Goal: Find contact information: Obtain details needed to contact an individual or organization

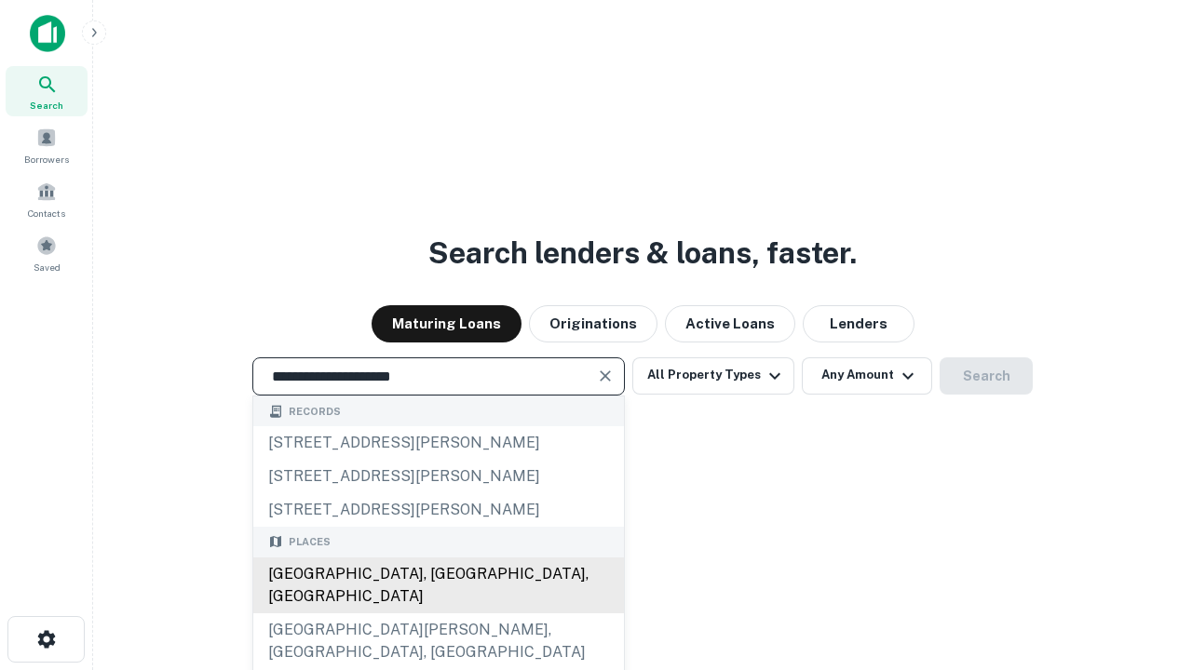
click at [438, 613] on div "Santa Monica, CA, USA" at bounding box center [438, 586] width 371 height 56
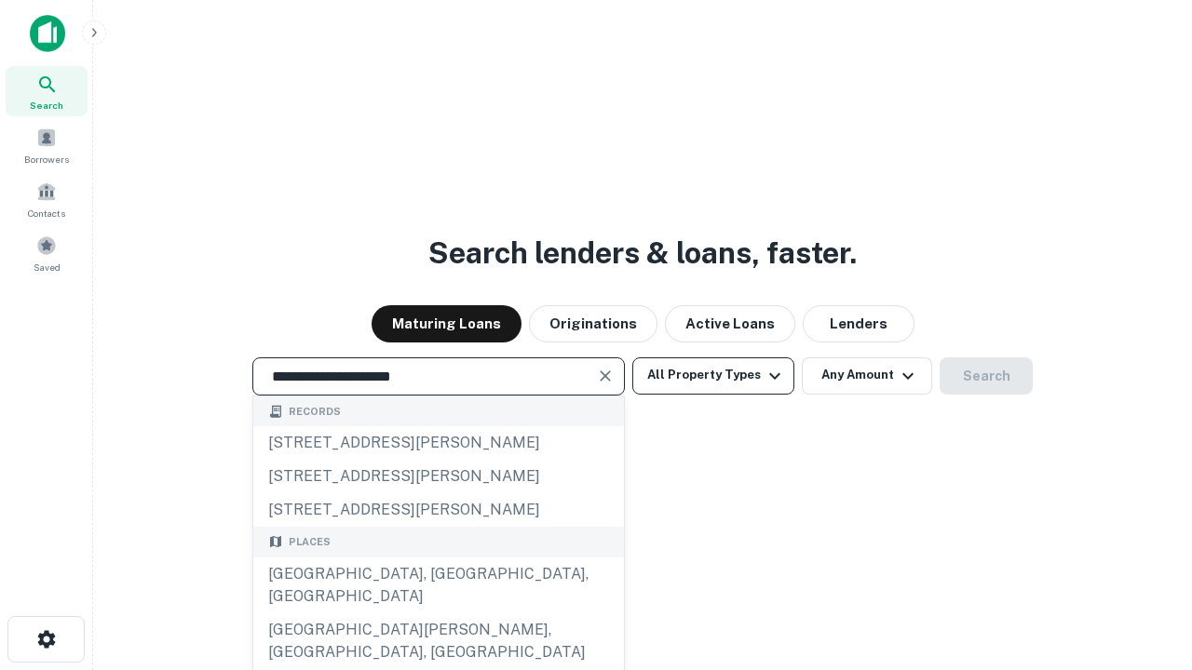
click at [713, 375] on button "All Property Types" at bounding box center [713, 375] width 162 height 37
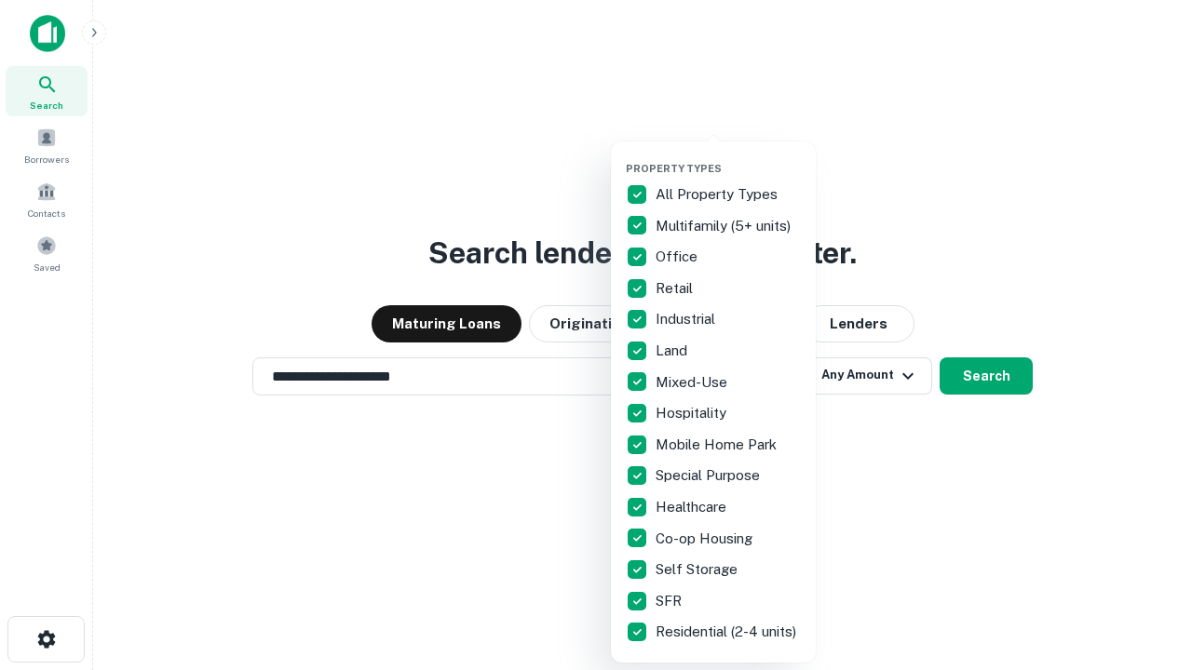
type input "**********"
click at [728, 156] on button "button" at bounding box center [728, 156] width 205 height 1
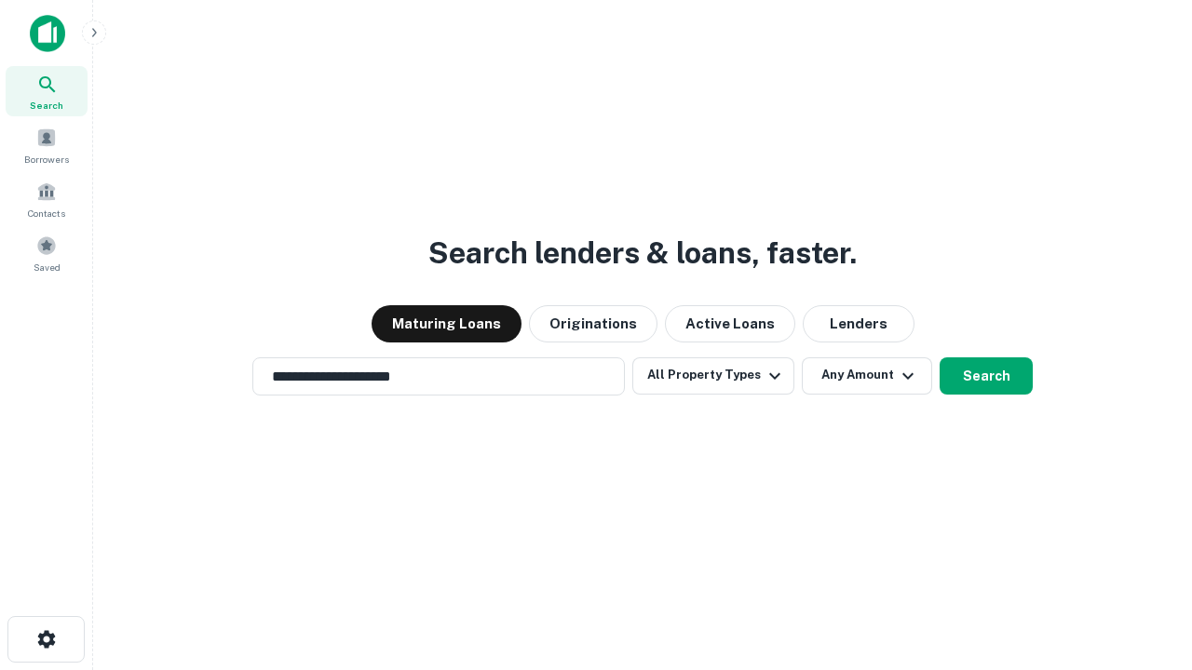
scroll to position [29, 0]
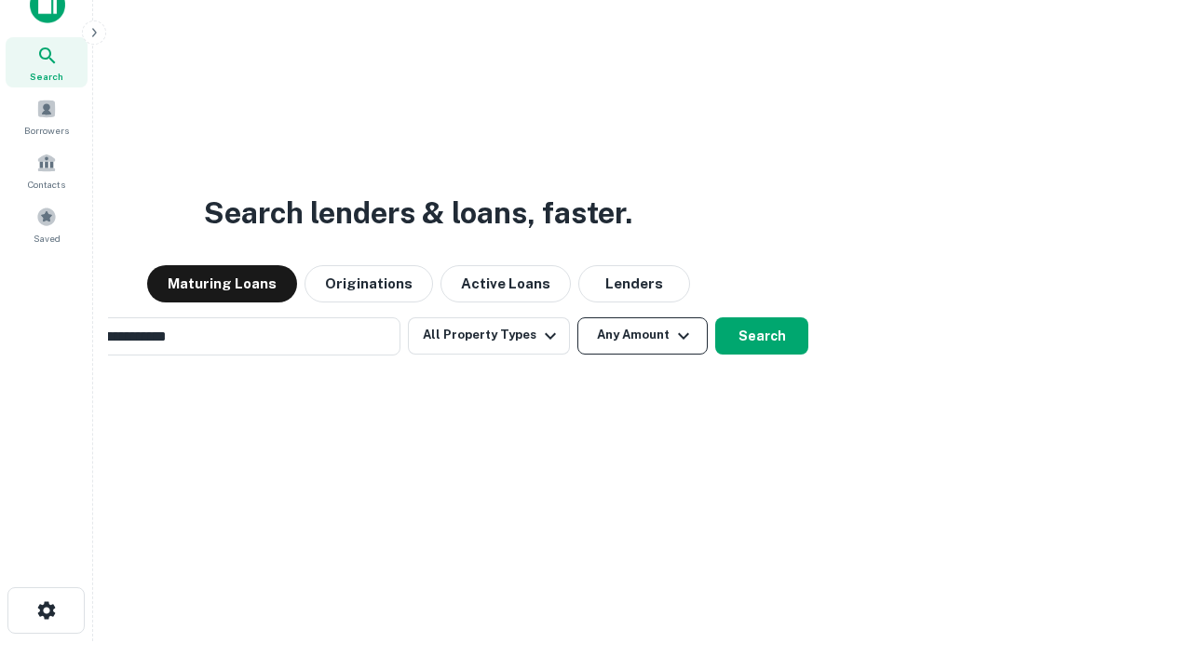
click at [577, 317] on button "Any Amount" at bounding box center [642, 335] width 130 height 37
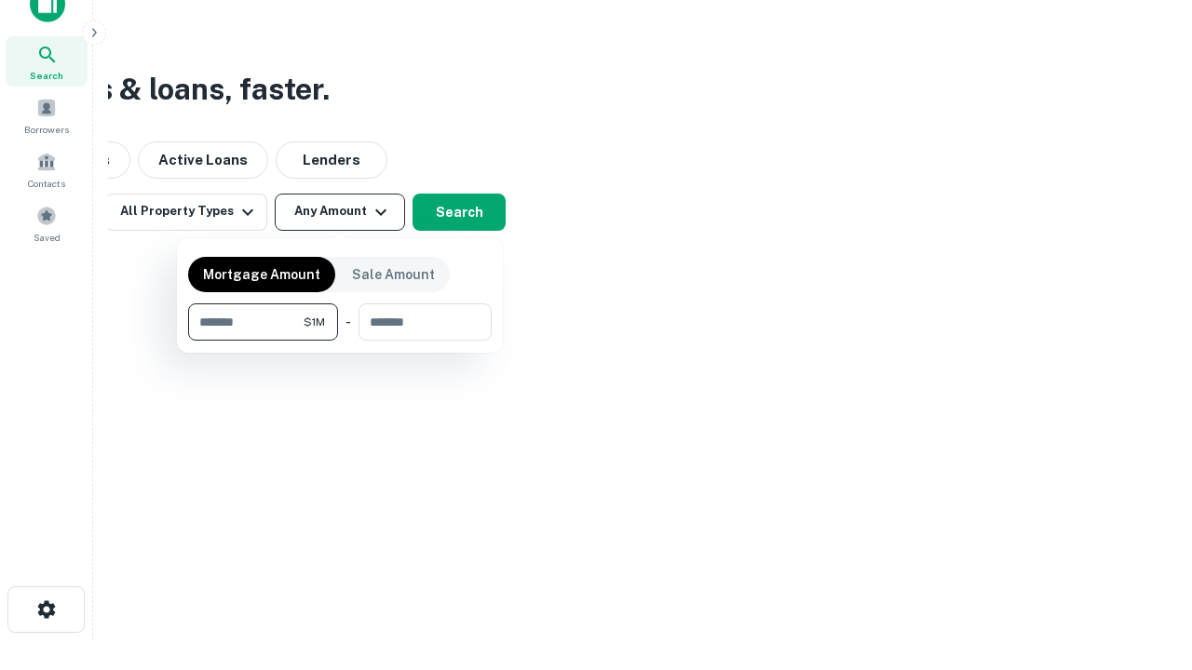
type input "*******"
click at [340, 341] on button "button" at bounding box center [339, 341] width 303 height 1
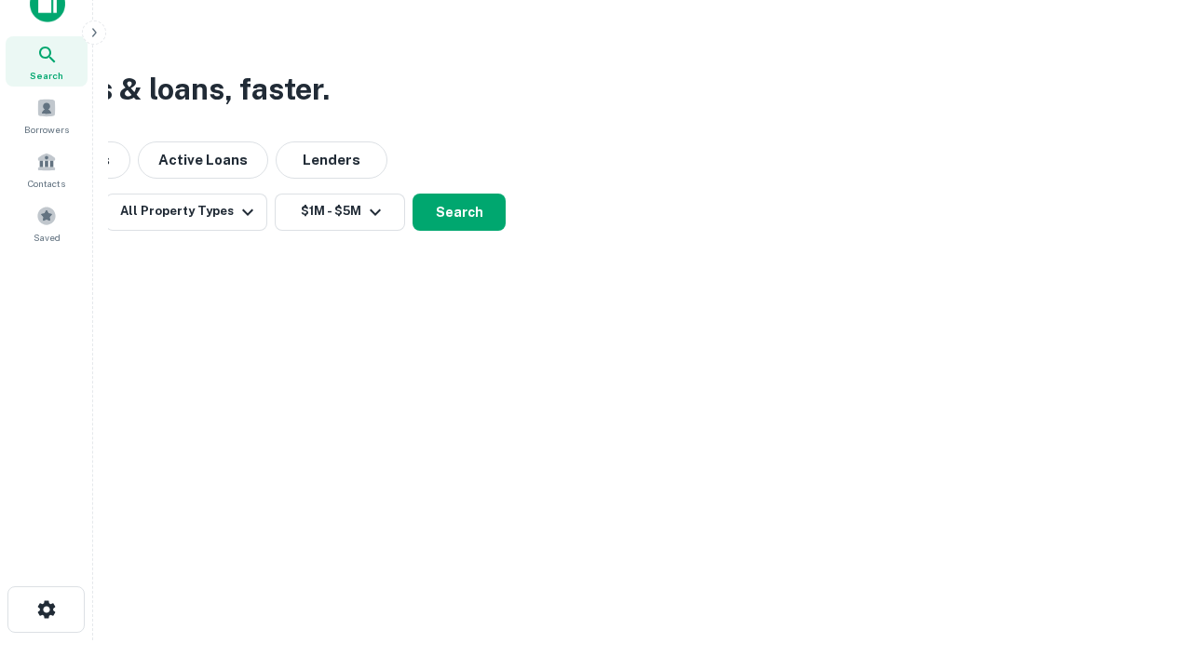
scroll to position [29, 0]
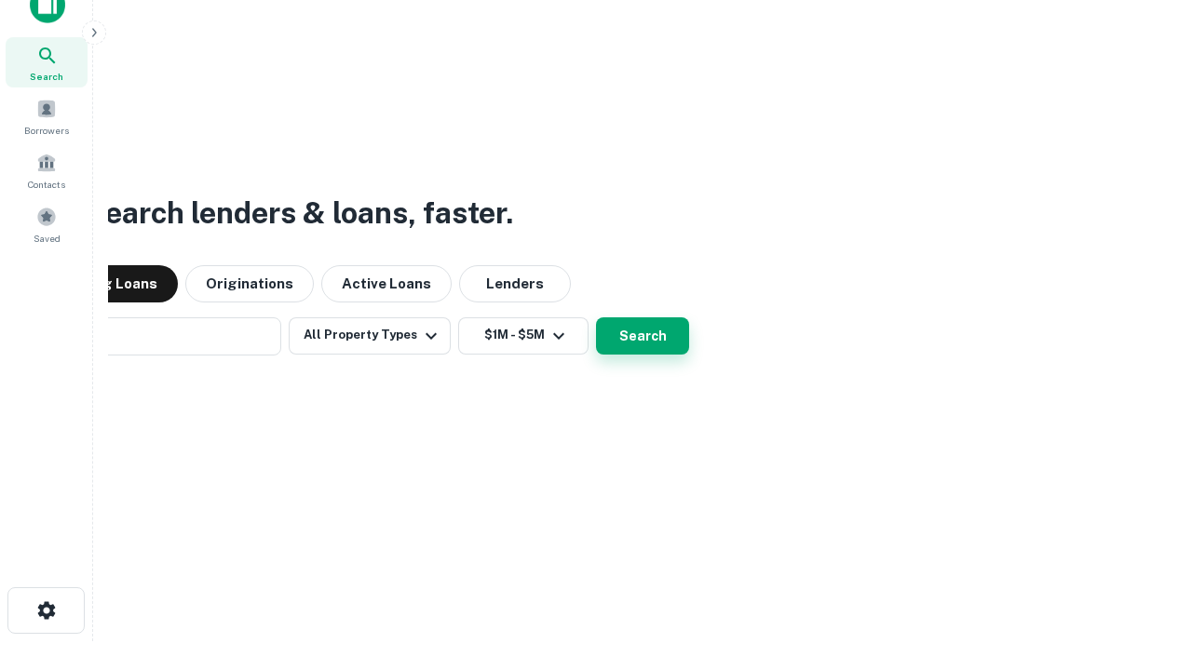
click at [596, 317] on button "Search" at bounding box center [642, 335] width 93 height 37
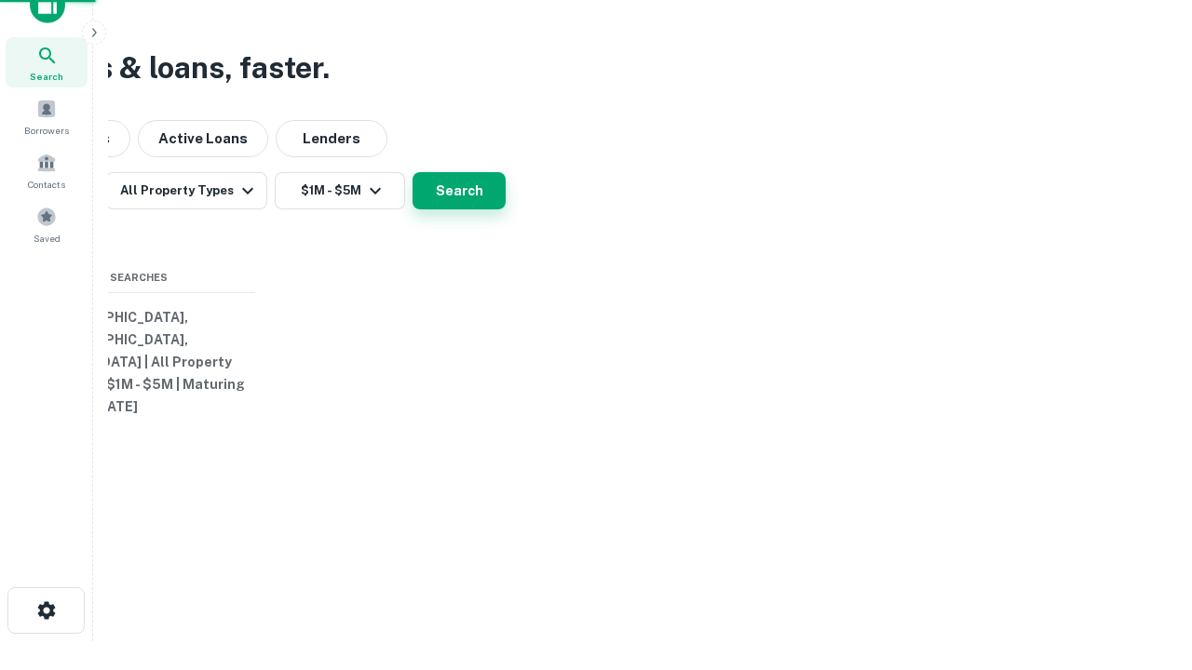
scroll to position [30, 0]
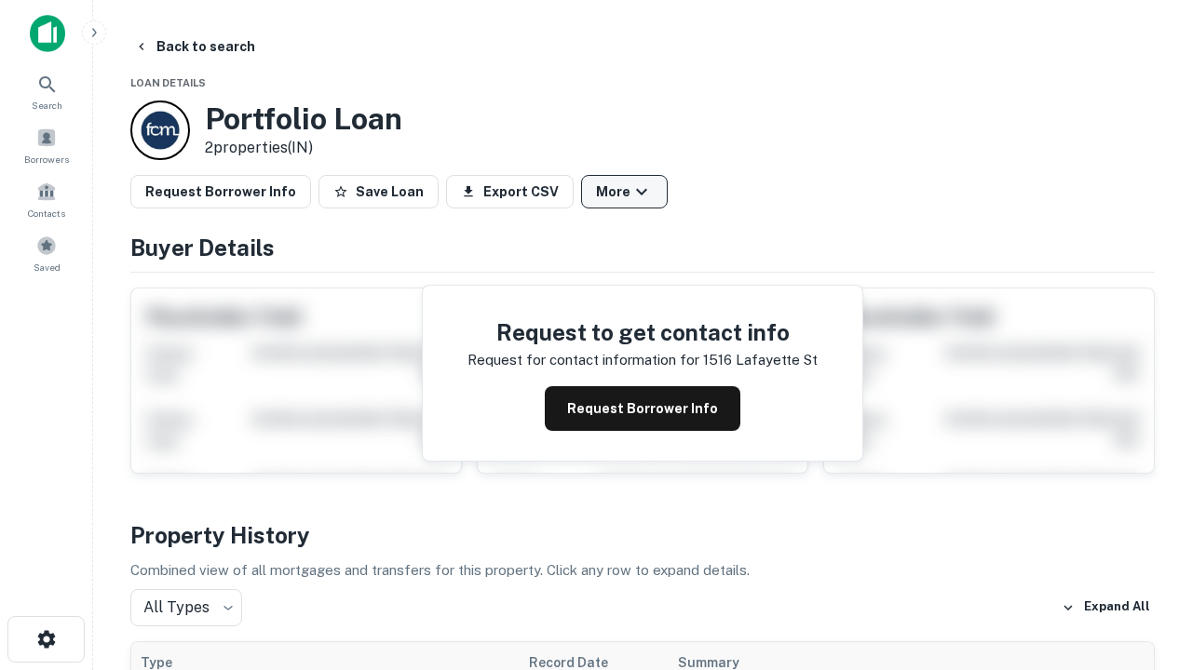
click at [624, 192] on button "More" at bounding box center [624, 192] width 87 height 34
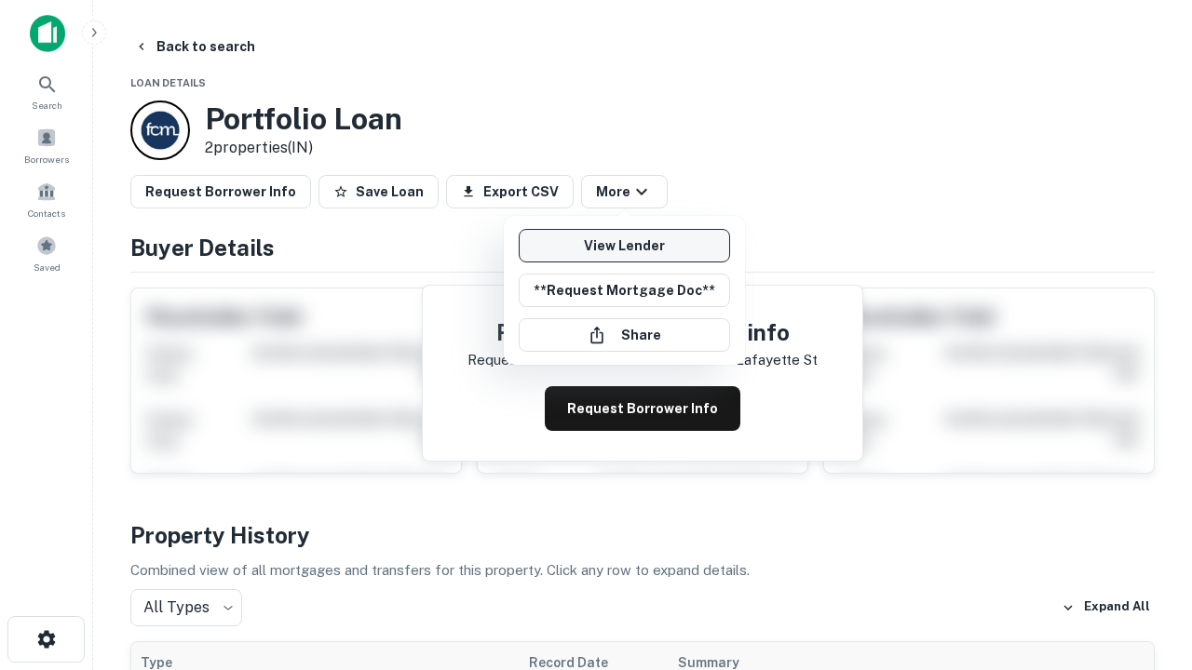
click at [624, 246] on link "View Lender" at bounding box center [624, 246] width 211 height 34
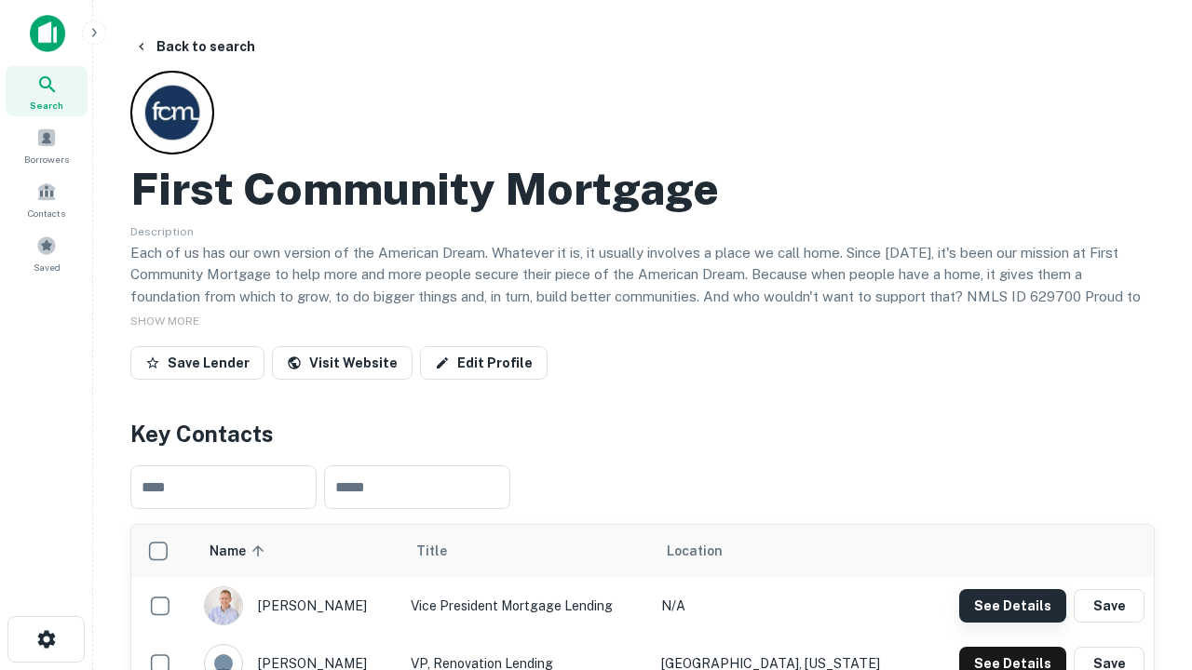
click at [1012, 605] on button "See Details" at bounding box center [1012, 606] width 107 height 34
